Goal: Check status: Check status

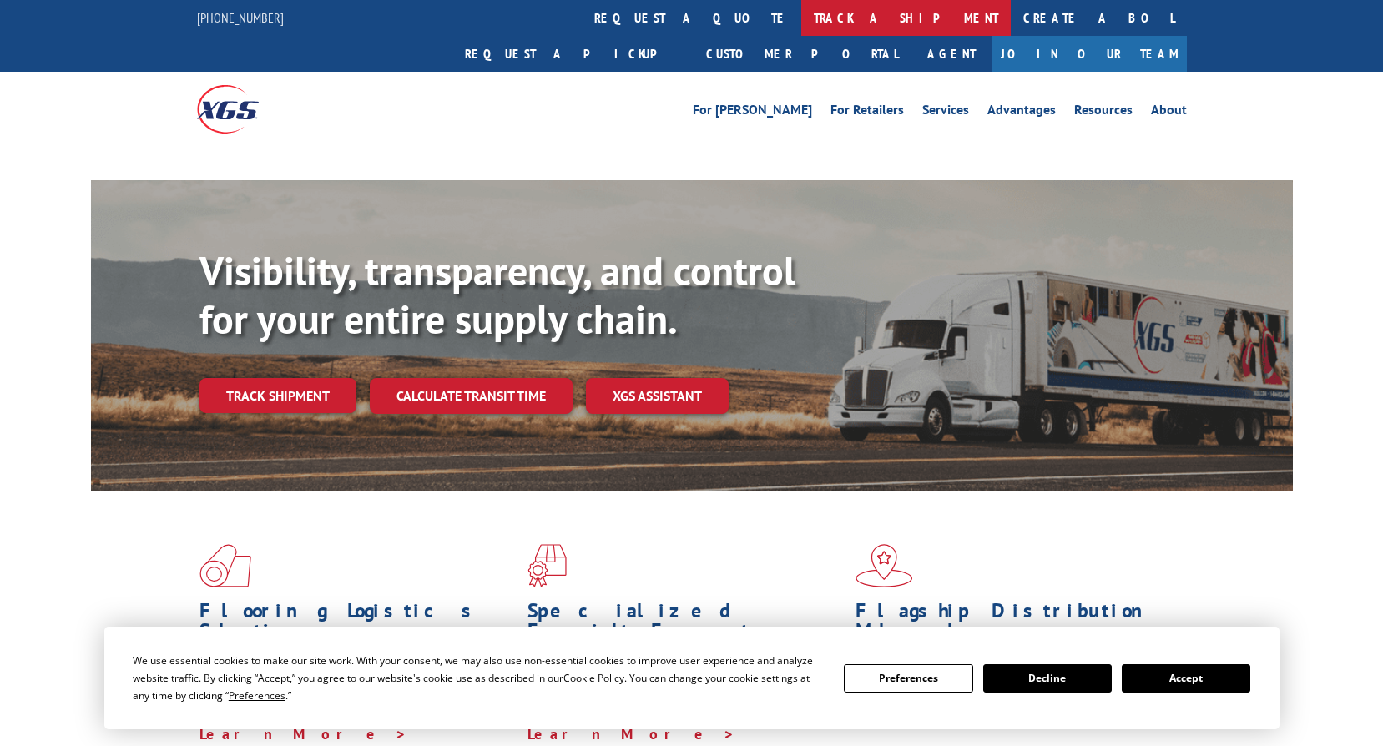
click at [801, 20] on link "track a shipment" at bounding box center [905, 18] width 209 height 36
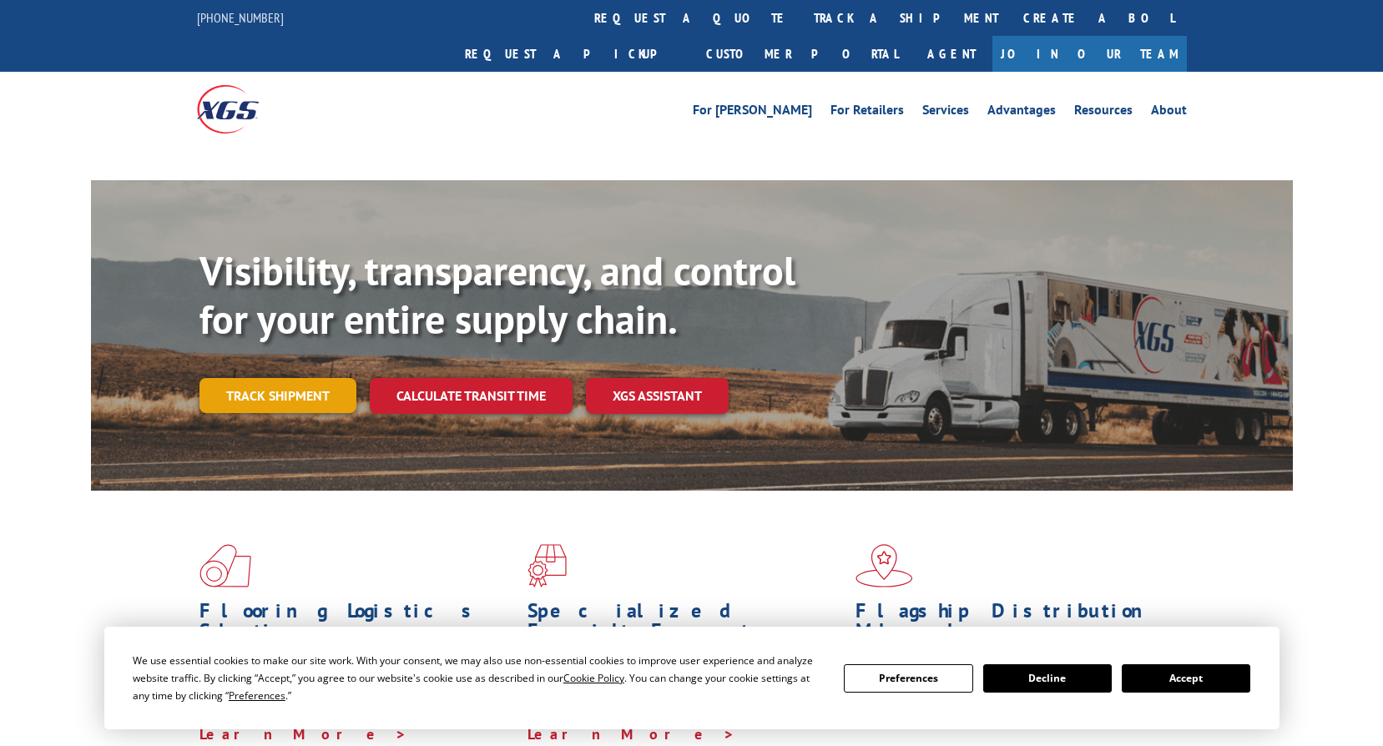
click at [239, 378] on link "Track shipment" at bounding box center [277, 395] width 157 height 35
click at [280, 378] on link "Track shipment" at bounding box center [277, 395] width 157 height 35
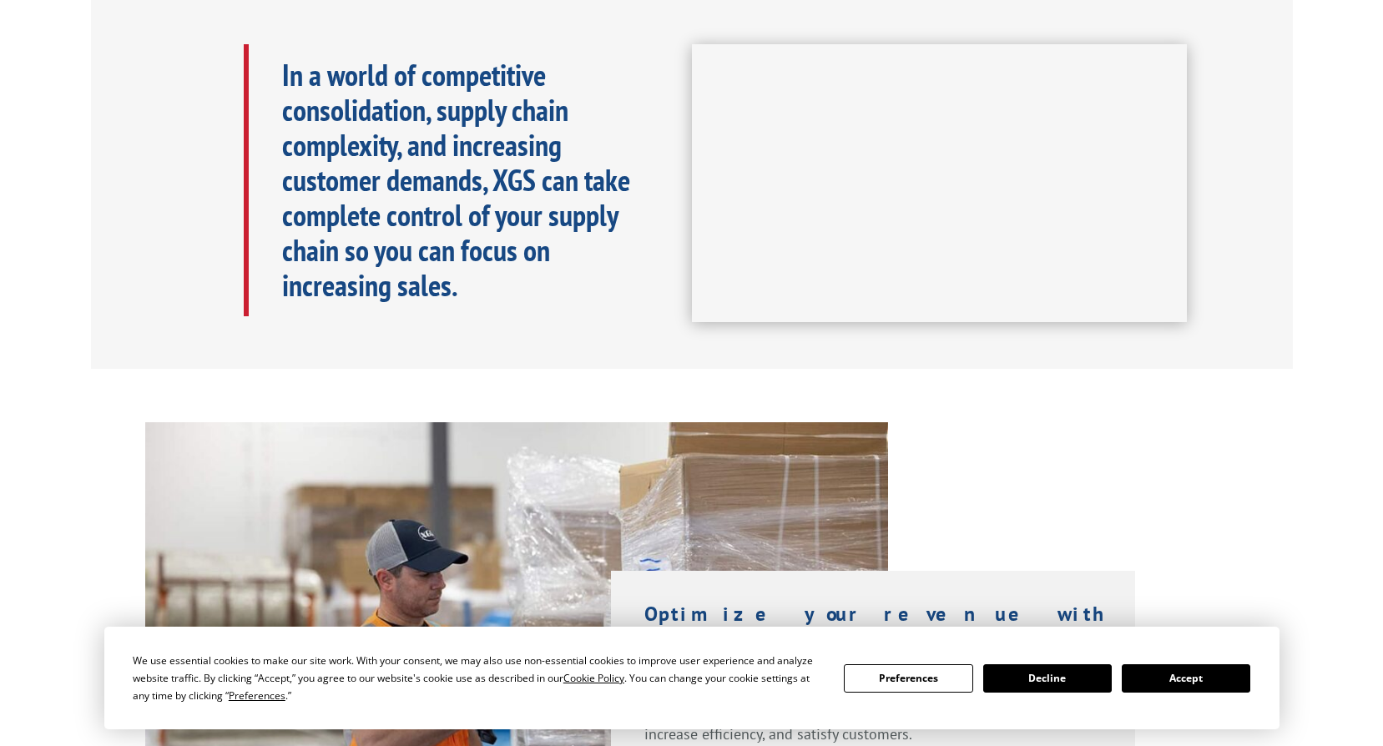
scroll to position [834, 0]
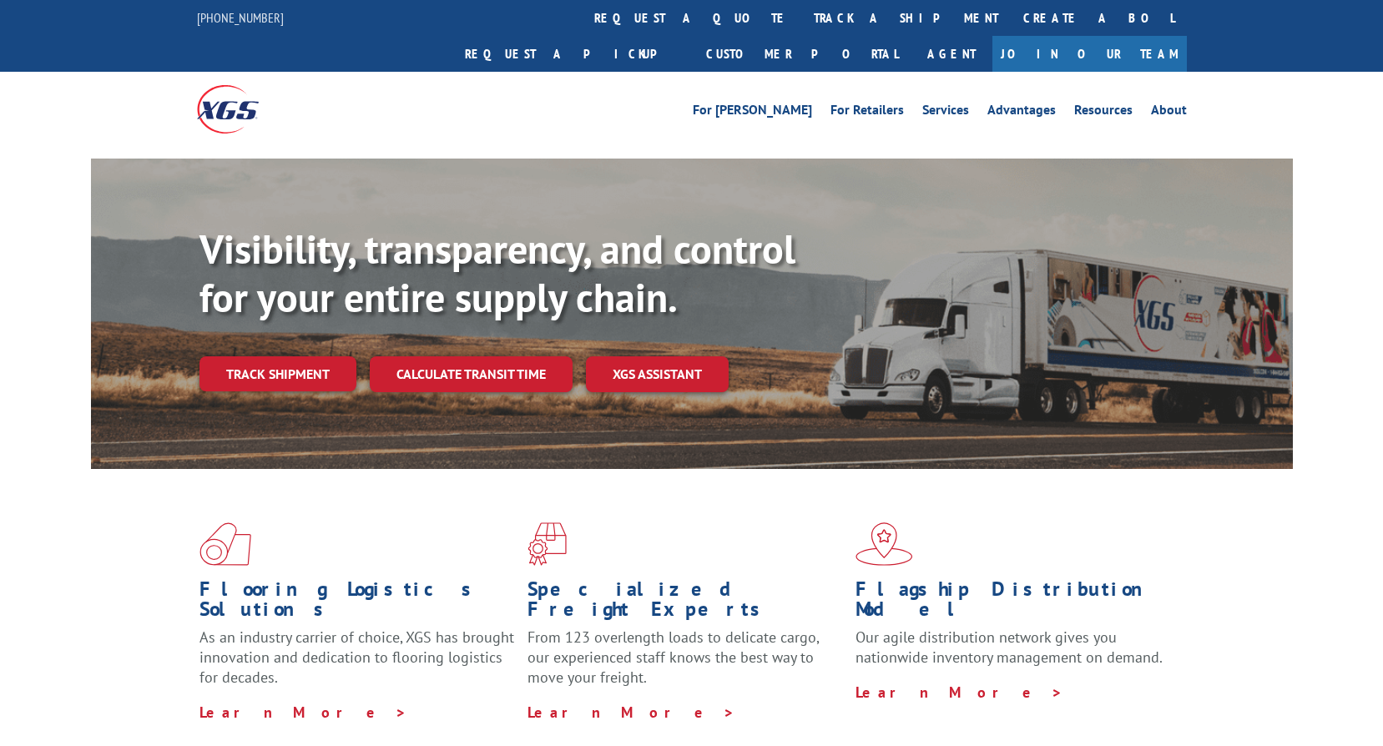
click at [801, 13] on link "track a shipment" at bounding box center [905, 18] width 209 height 36
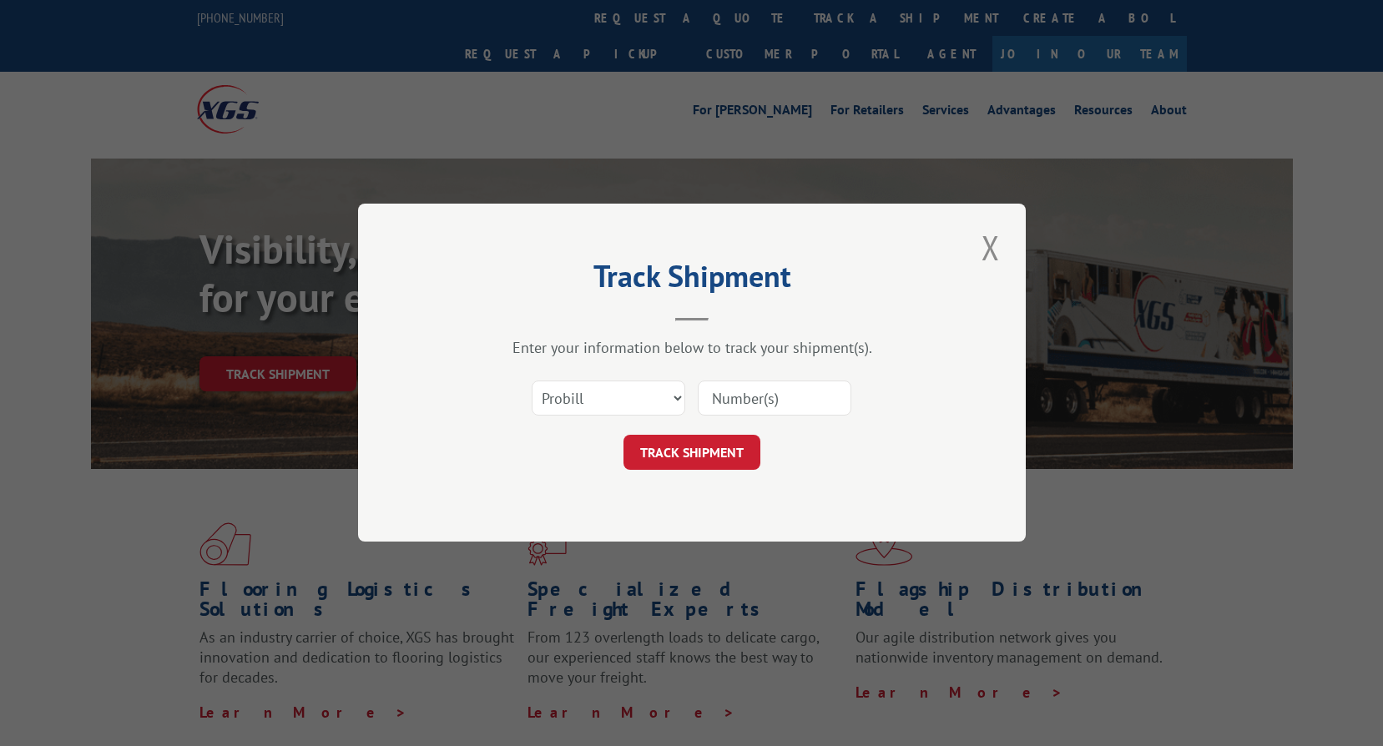
click at [734, 398] on input at bounding box center [775, 398] width 154 height 35
paste input "17440100."
type input "17440100."
click at [690, 462] on button "TRACK SHIPMENT" at bounding box center [691, 453] width 137 height 35
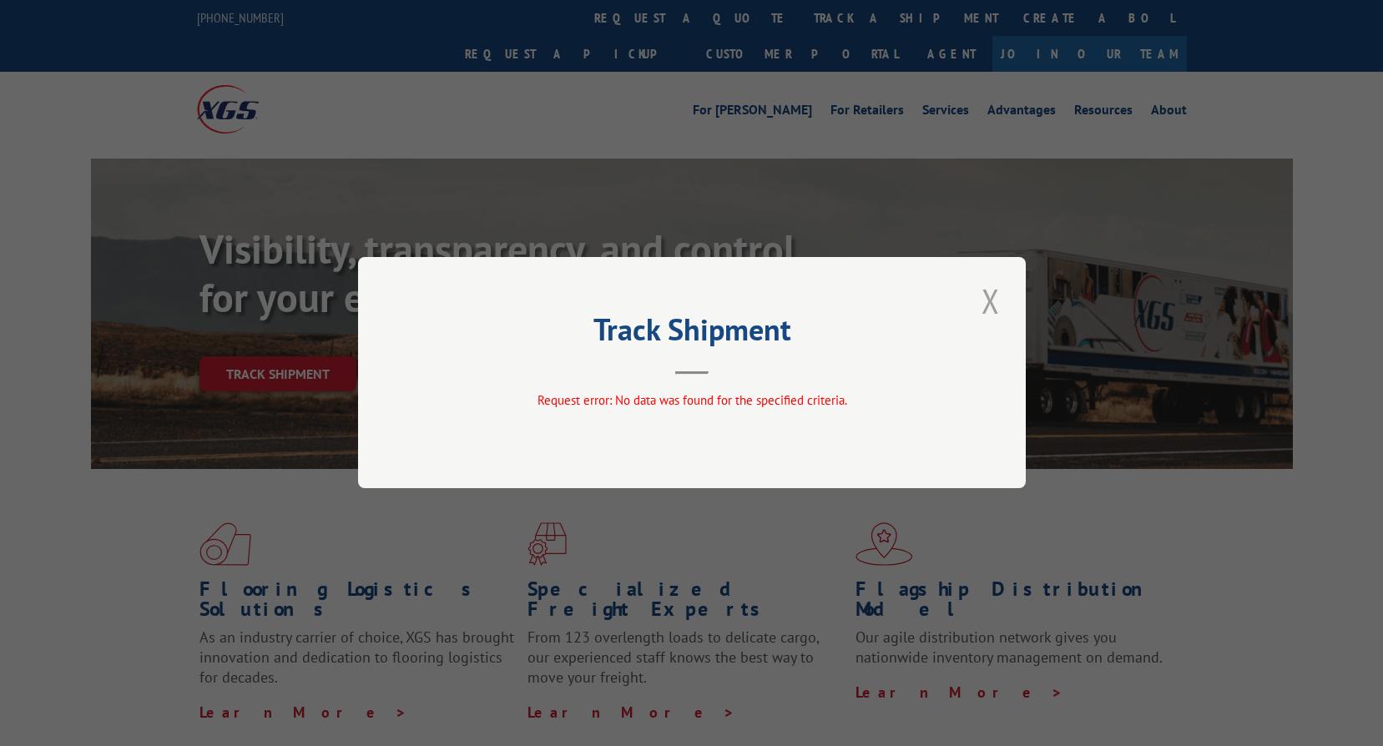
click at [986, 303] on button "Close modal" at bounding box center [990, 301] width 28 height 46
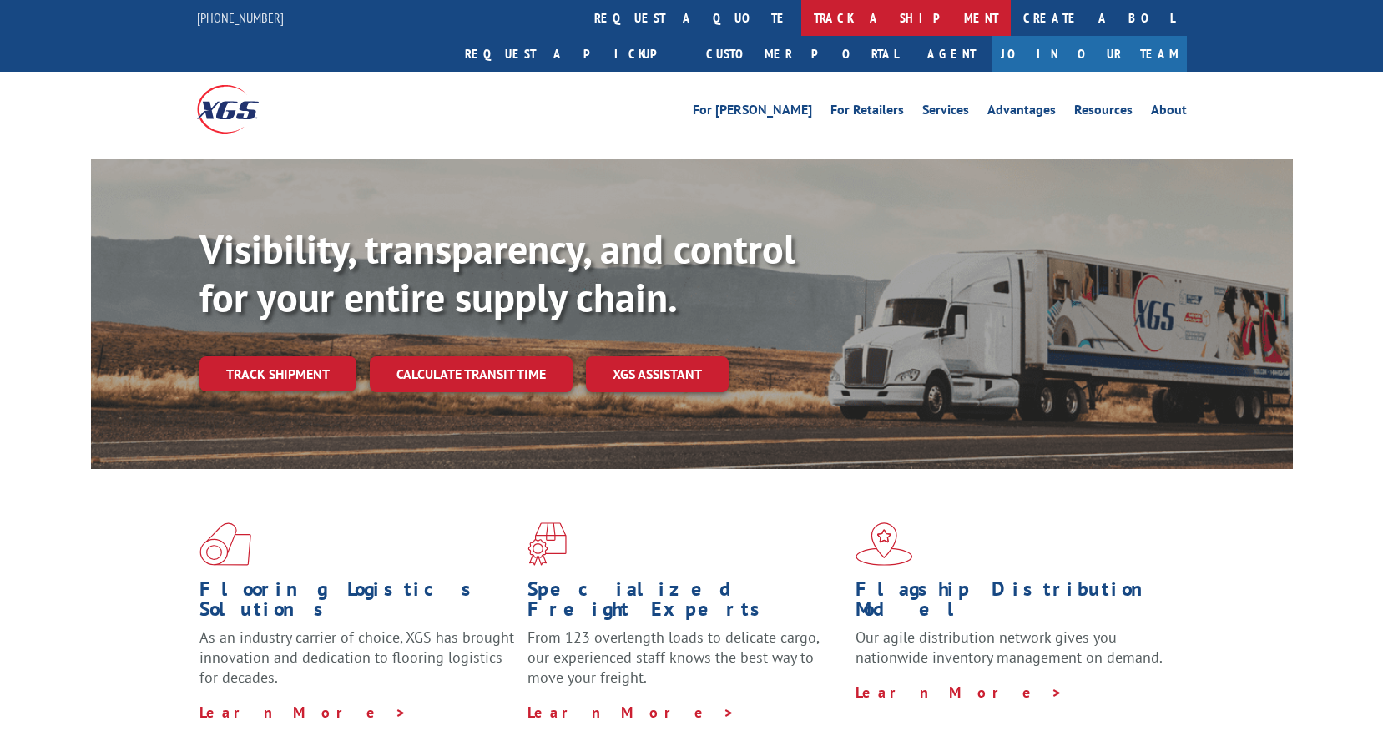
click at [801, 18] on link "track a shipment" at bounding box center [905, 18] width 209 height 36
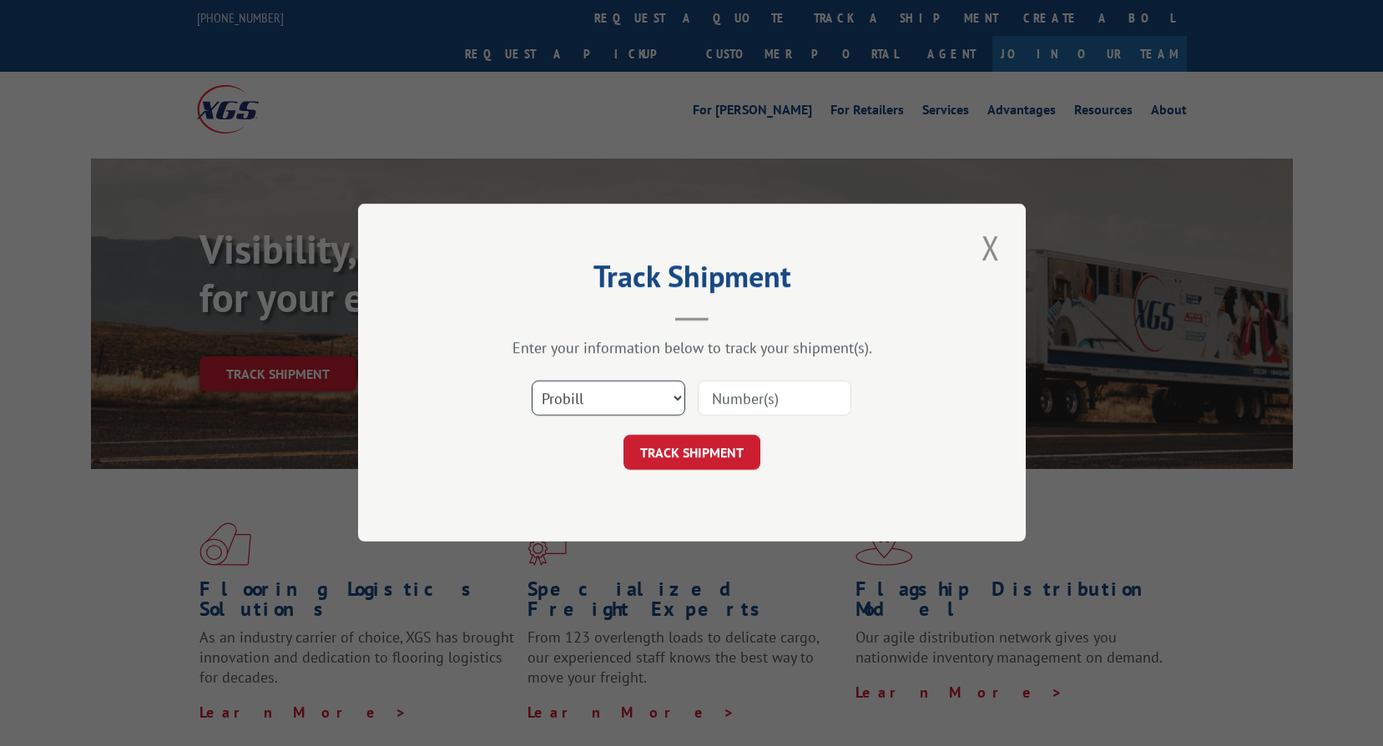
click at [597, 388] on select "Select category... Probill BOL PO" at bounding box center [609, 398] width 154 height 35
select select "po"
click at [532, 381] on select "Select category... Probill BOL PO" at bounding box center [609, 398] width 154 height 35
click at [728, 400] on input at bounding box center [775, 398] width 154 height 35
paste input "17440100."
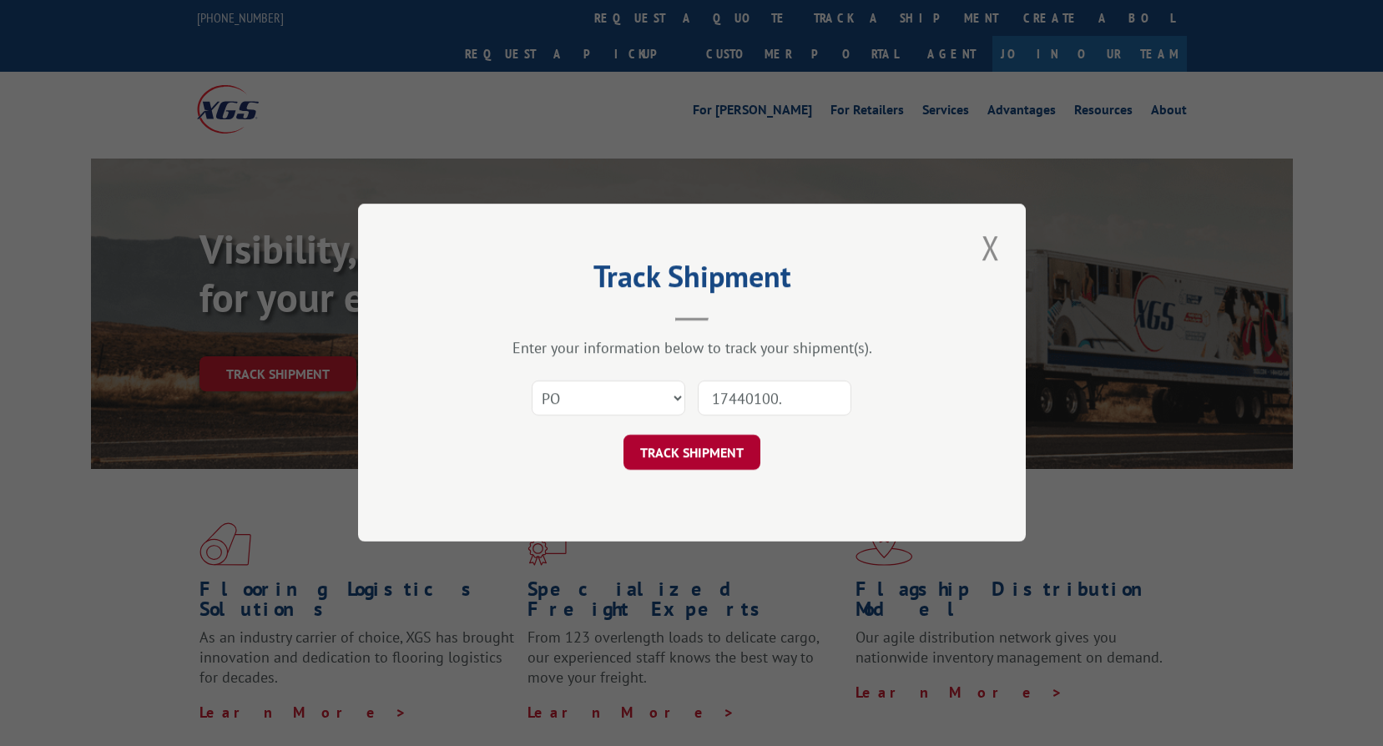
type input "17440100."
click at [684, 458] on button "TRACK SHIPMENT" at bounding box center [691, 453] width 137 height 35
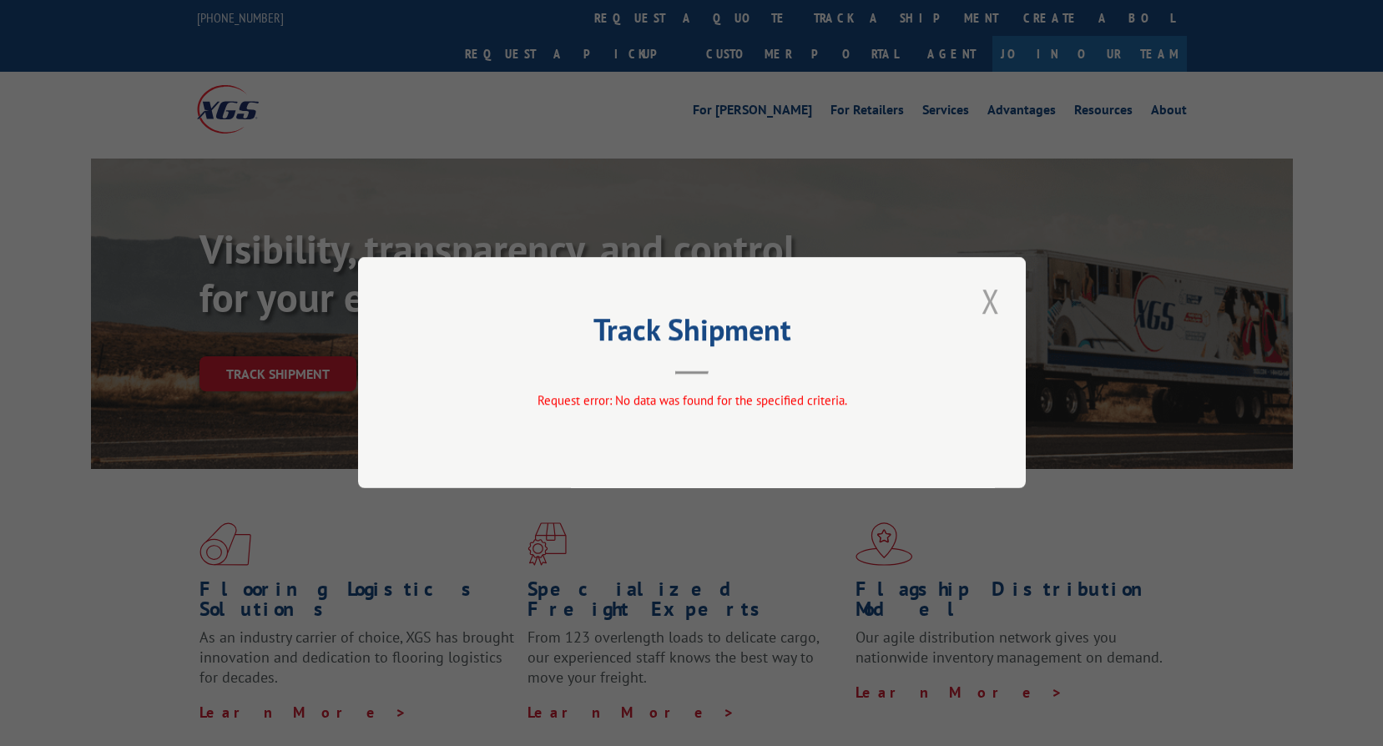
click at [991, 305] on button "Close modal" at bounding box center [990, 301] width 28 height 46
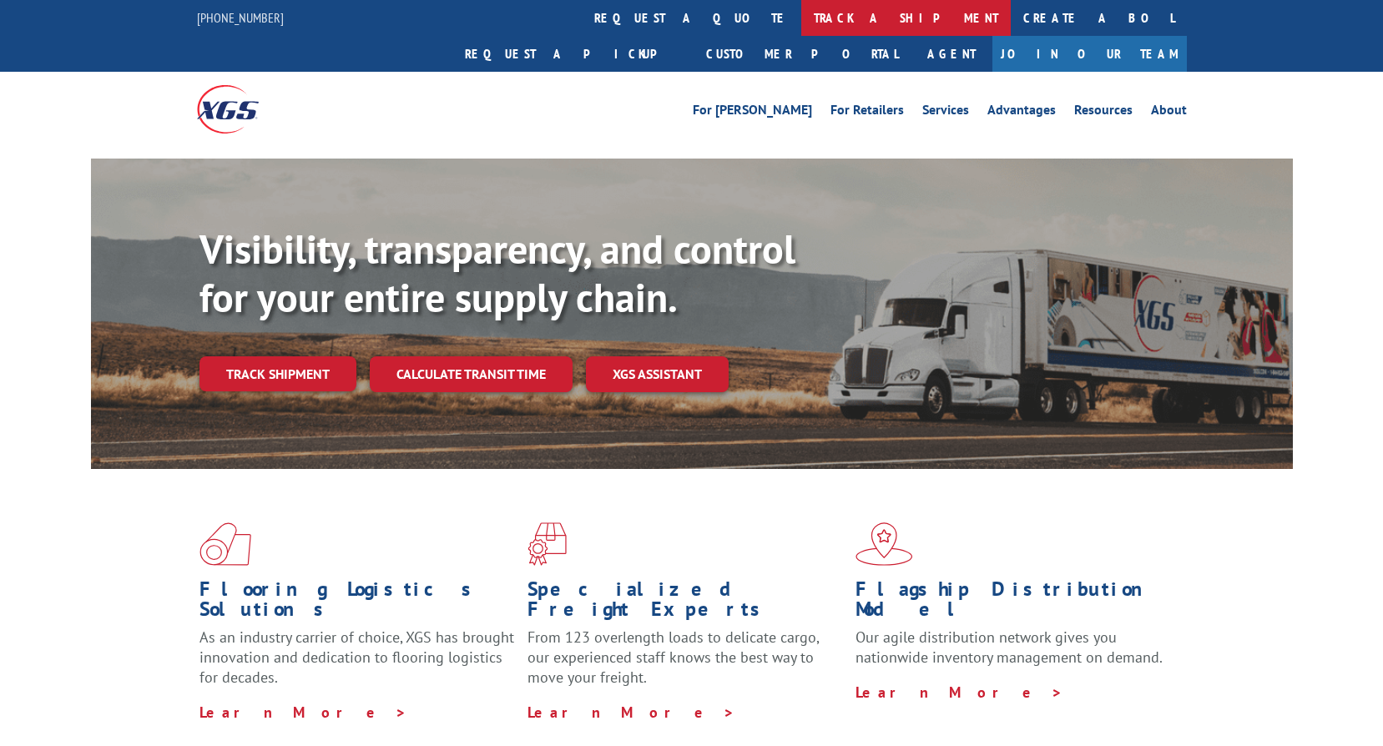
click at [801, 17] on link "track a shipment" at bounding box center [905, 18] width 209 height 36
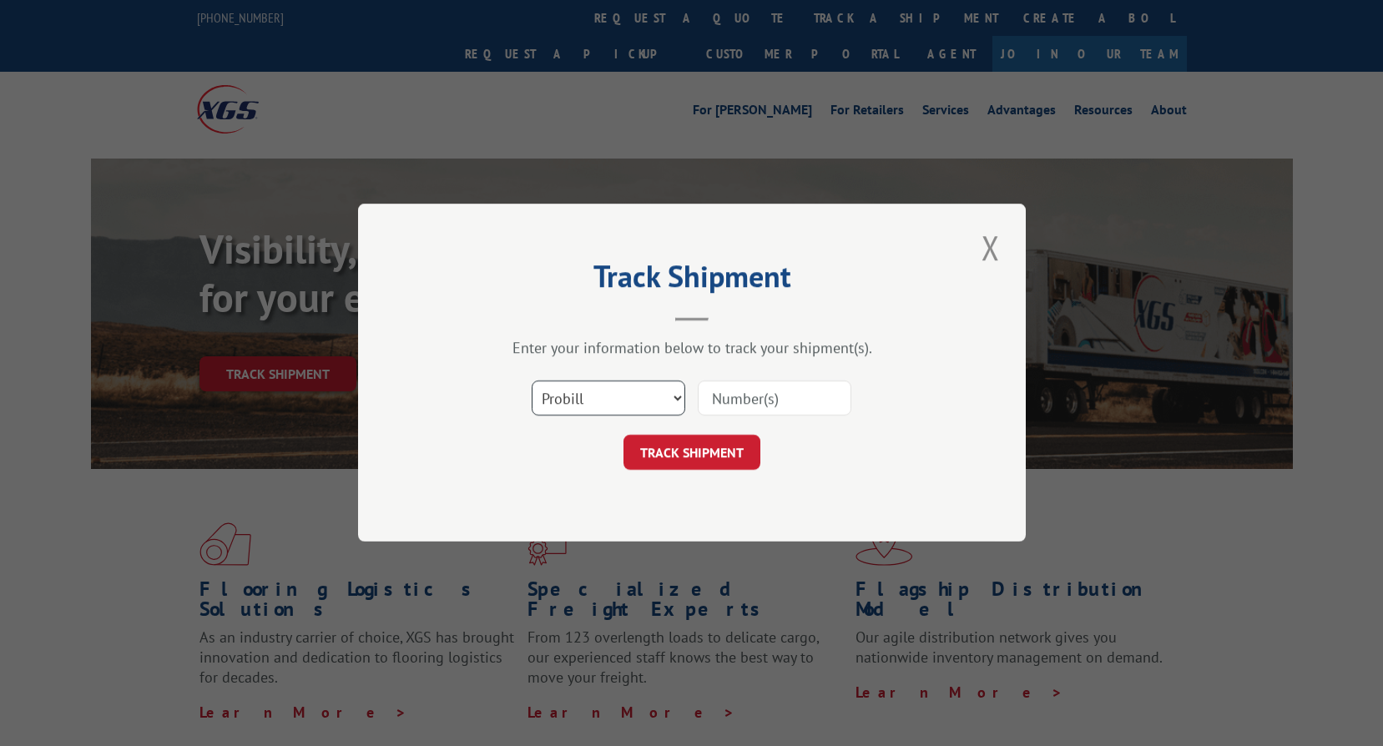
drag, startPoint x: 610, startPoint y: 411, endPoint x: 639, endPoint y: 411, distance: 29.2
click at [610, 411] on select "Select category... Probill BOL PO" at bounding box center [609, 398] width 154 height 35
click at [742, 402] on input at bounding box center [775, 398] width 154 height 35
paste input "17440100."
type input "17440100"
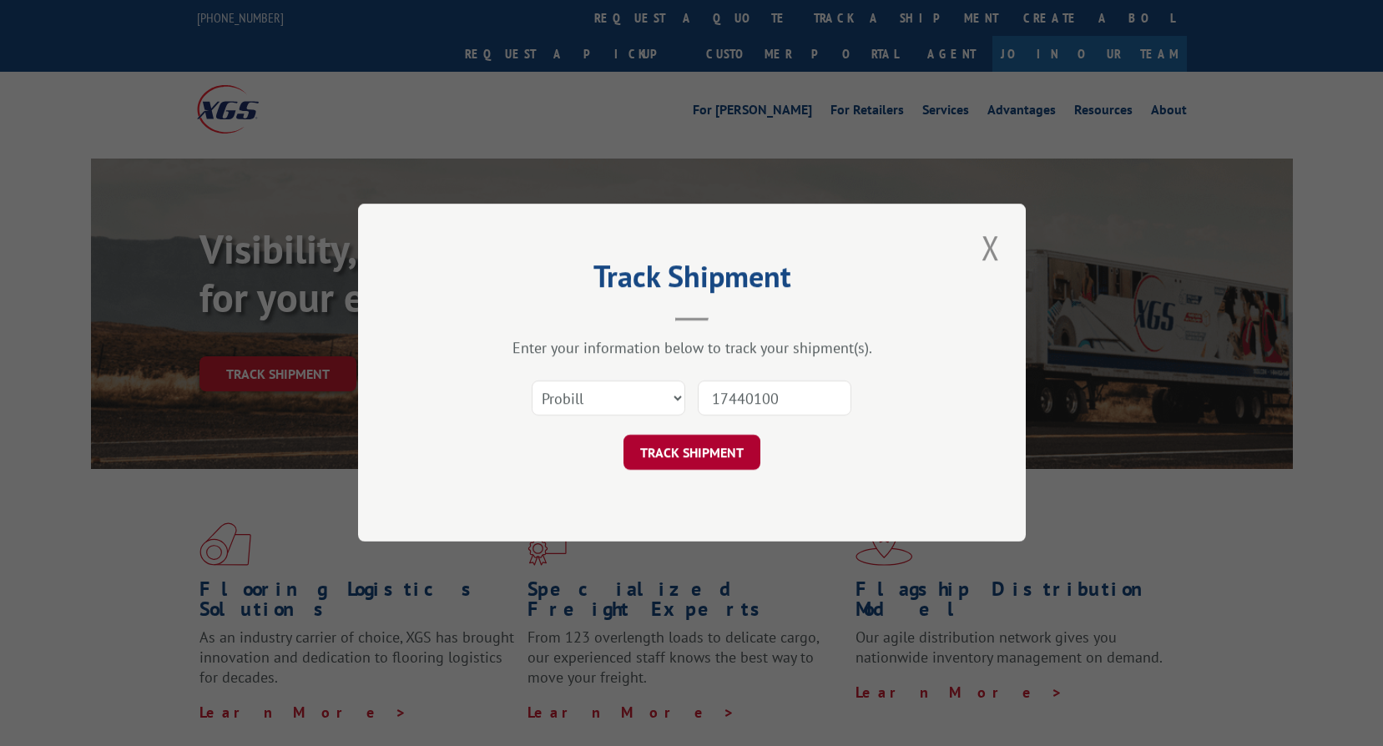
click at [650, 447] on button "TRACK SHIPMENT" at bounding box center [691, 453] width 137 height 35
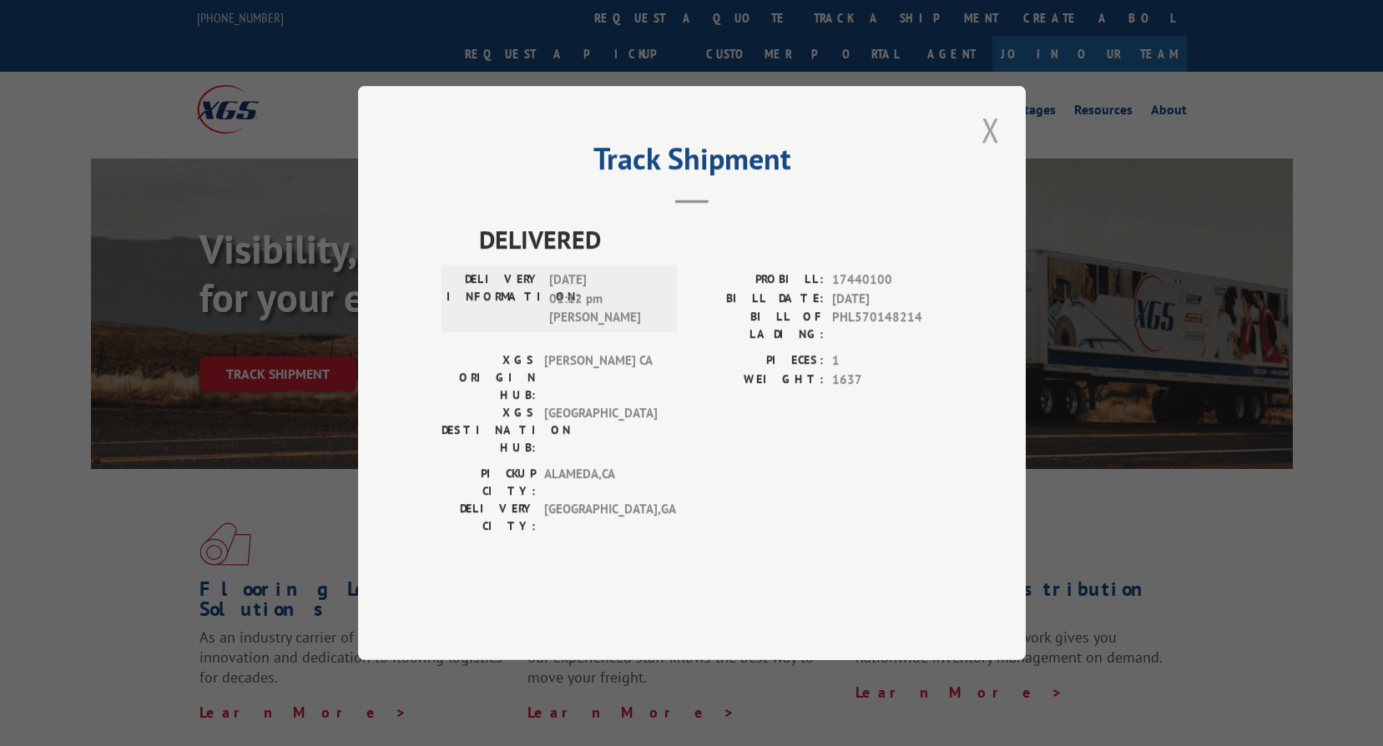
click at [991, 153] on button "Close modal" at bounding box center [990, 130] width 28 height 46
